Goal: Information Seeking & Learning: Learn about a topic

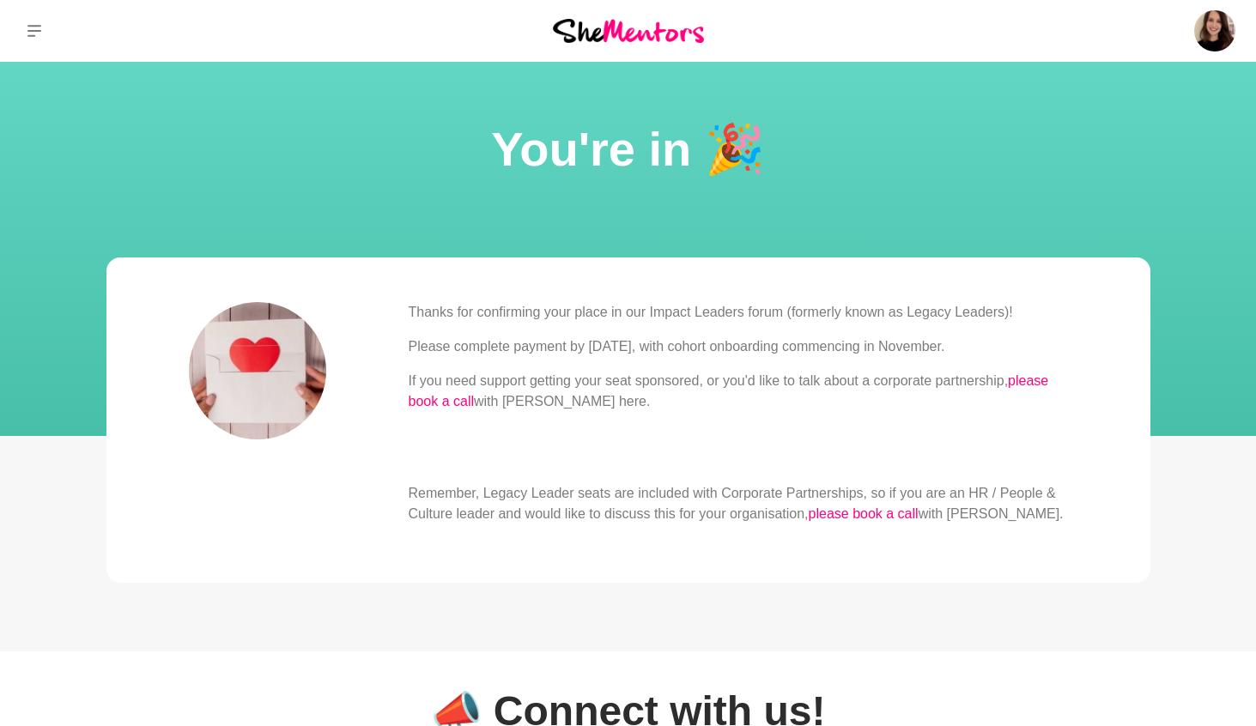
click at [781, 495] on p "Remember, Legacy Leader seats are included with Corporate Partnerships, so if y…" at bounding box center [738, 503] width 659 height 41
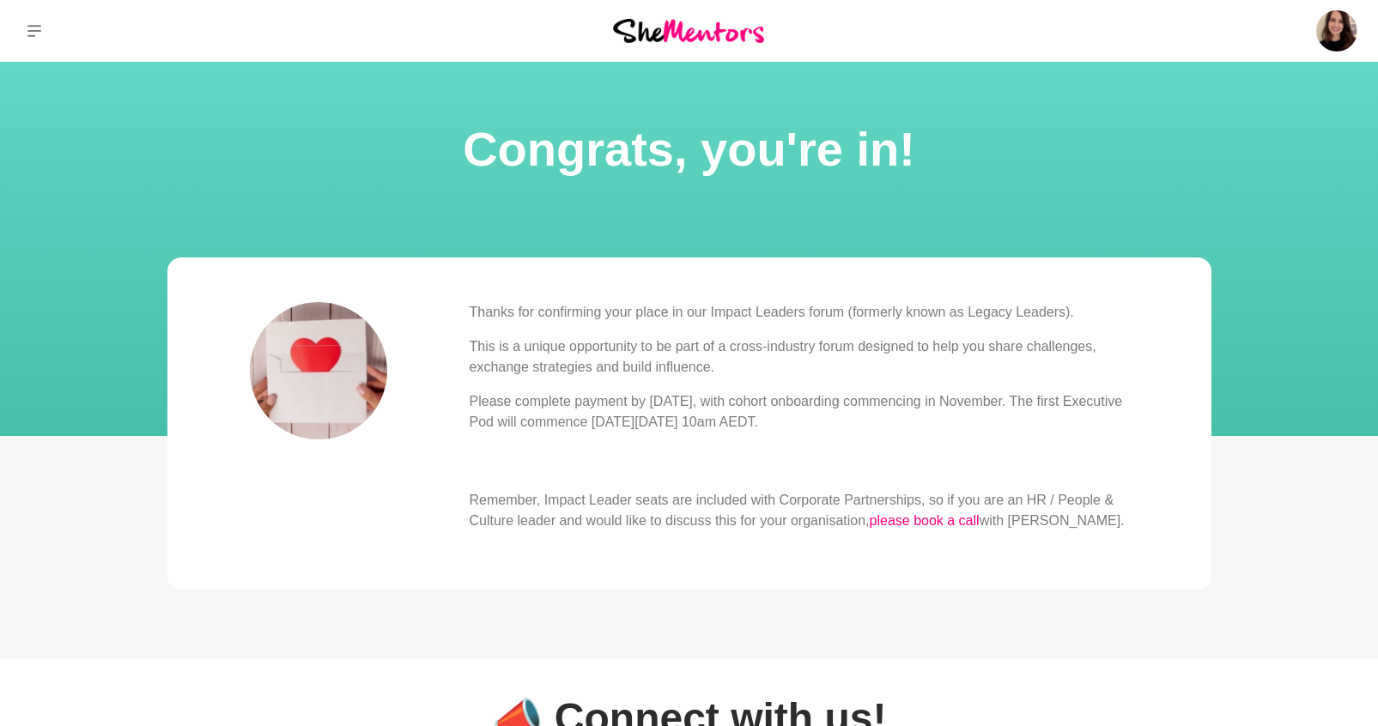
scroll to position [3, 0]
